Goal: Task Accomplishment & Management: Manage account settings

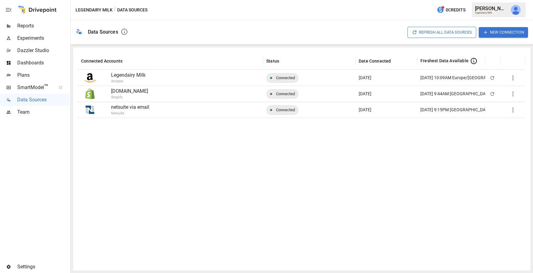
click at [25, 265] on span "Settings" at bounding box center [43, 267] width 52 height 7
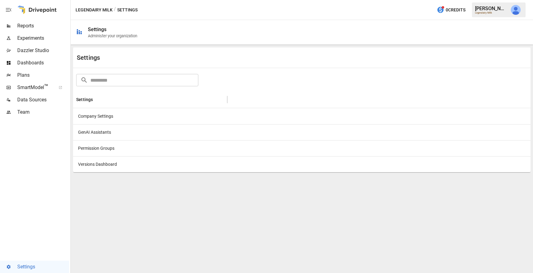
click at [85, 115] on div "Company Settings" at bounding box center [150, 116] width 154 height 16
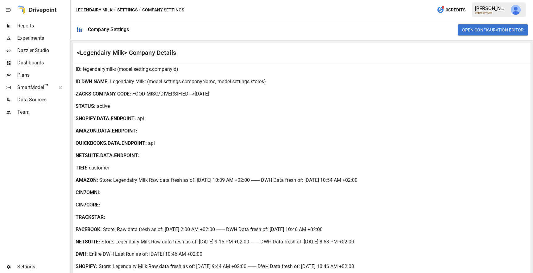
scroll to position [328, 0]
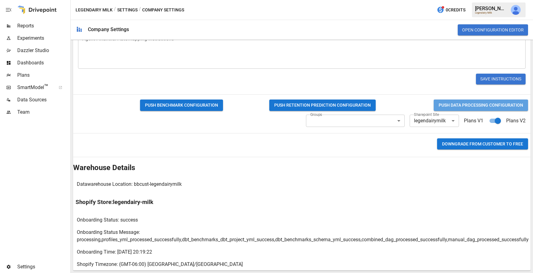
click at [449, 102] on button "PUSH DATA PROCESSING CONFIGURATION" at bounding box center [481, 105] width 94 height 11
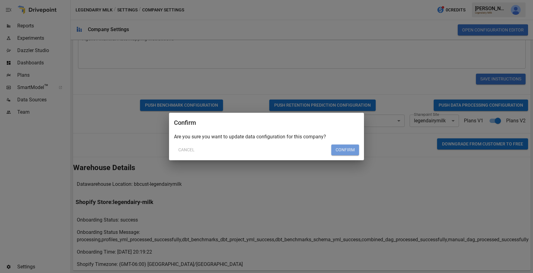
click at [347, 152] on button "Confirm" at bounding box center [345, 150] width 28 height 11
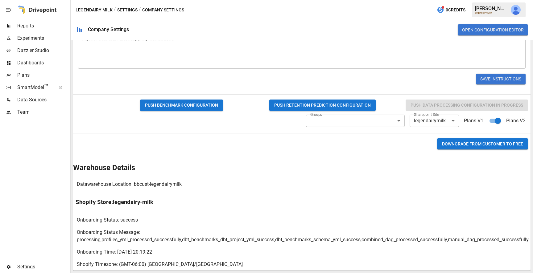
click at [41, 97] on span "Data Sources" at bounding box center [43, 99] width 52 height 7
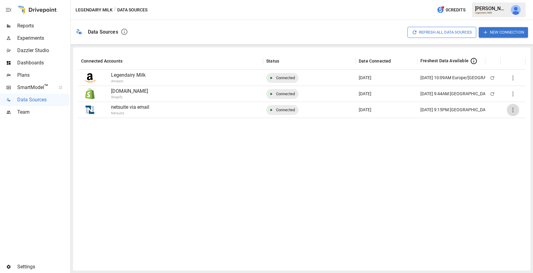
click at [513, 108] on icon "button" at bounding box center [513, 110] width 1 height 5
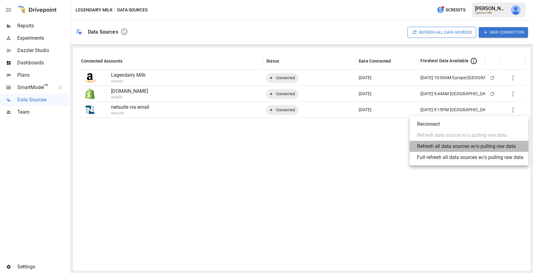
click at [470, 146] on div "Refresh all data sources w/o pulling raw data" at bounding box center [466, 146] width 99 height 7
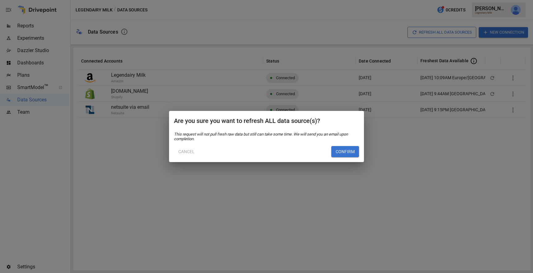
click at [334, 152] on button "Confirm" at bounding box center [345, 151] width 28 height 11
